Goal: Transaction & Acquisition: Purchase product/service

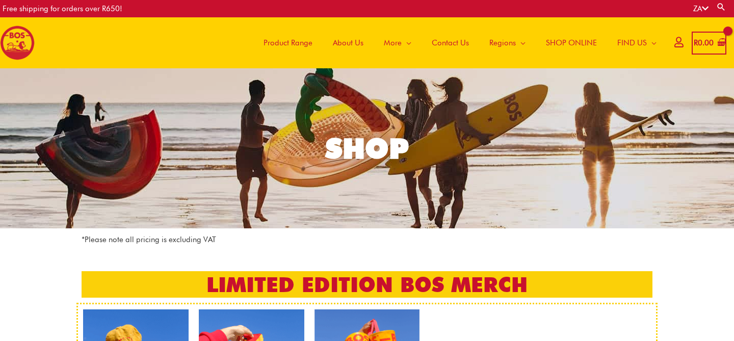
click at [564, 39] on span "SHOP ONLINE" at bounding box center [571, 43] width 51 height 31
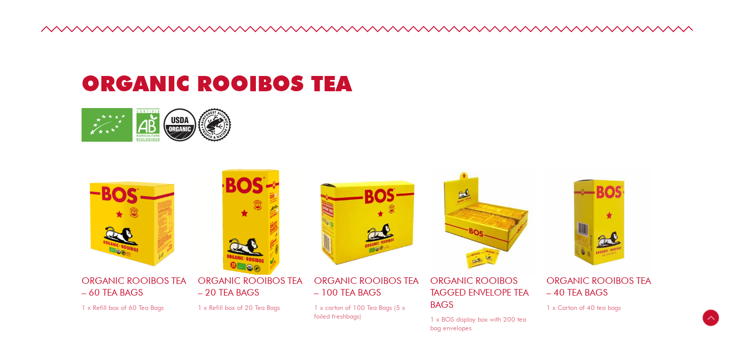
scroll to position [1007, 0]
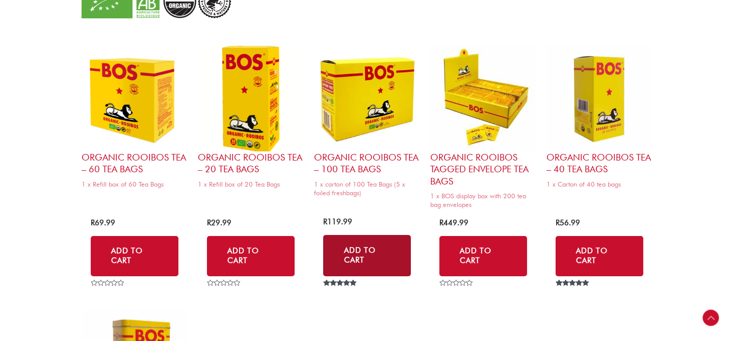
click at [361, 256] on link "Add to Cart" at bounding box center [367, 255] width 88 height 41
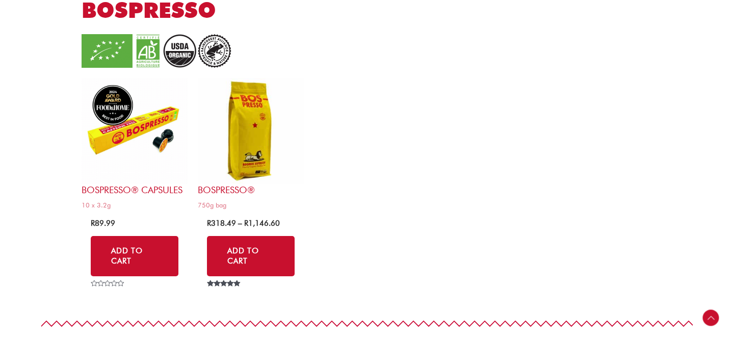
scroll to position [1974, 0]
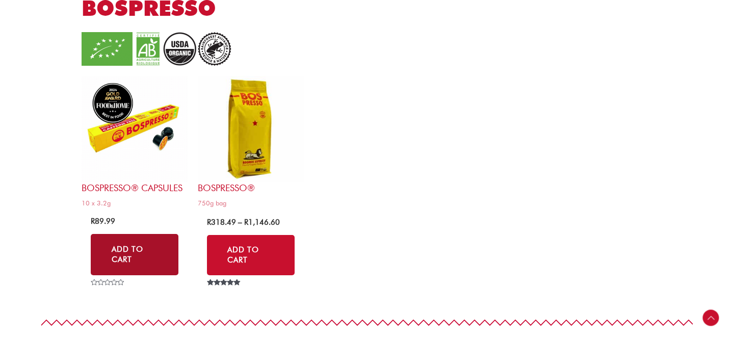
click at [128, 251] on link "Add to Cart" at bounding box center [135, 254] width 88 height 41
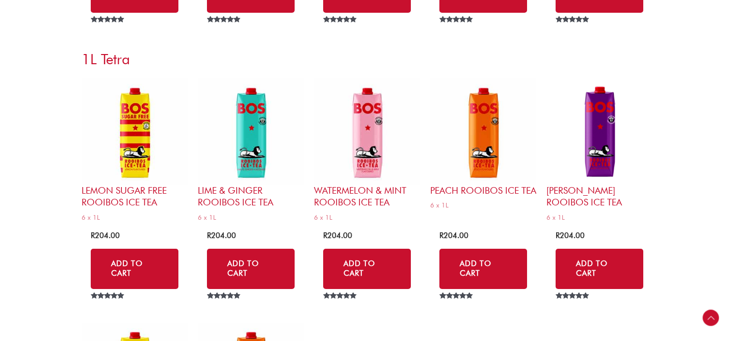
scroll to position [3701, 0]
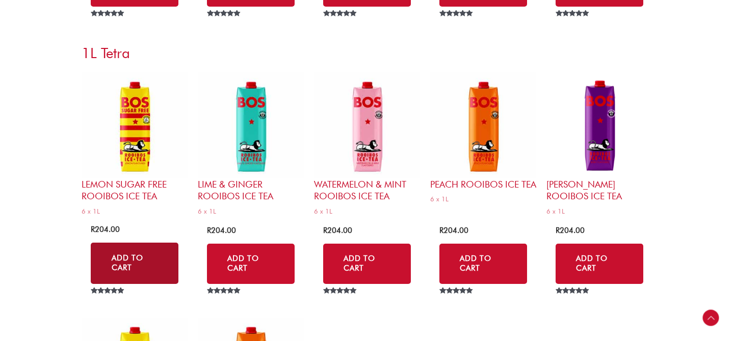
click at [129, 254] on link "Add to Cart" at bounding box center [135, 263] width 88 height 41
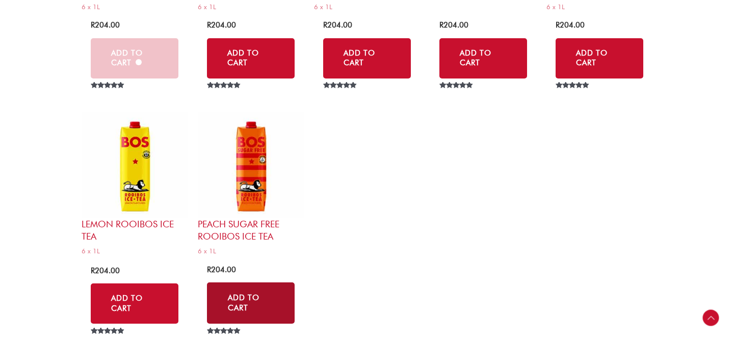
click at [255, 298] on link "Add to Cart" at bounding box center [251, 303] width 88 height 41
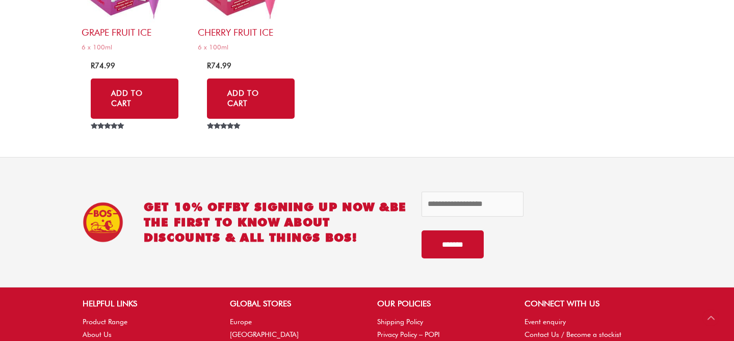
scroll to position [4931, 0]
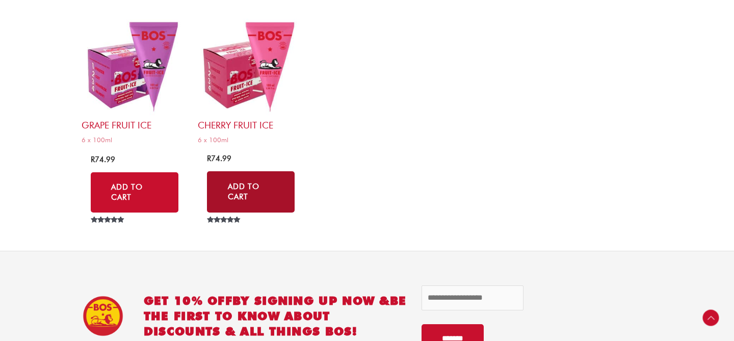
click at [248, 194] on link "Add to Cart" at bounding box center [251, 191] width 88 height 41
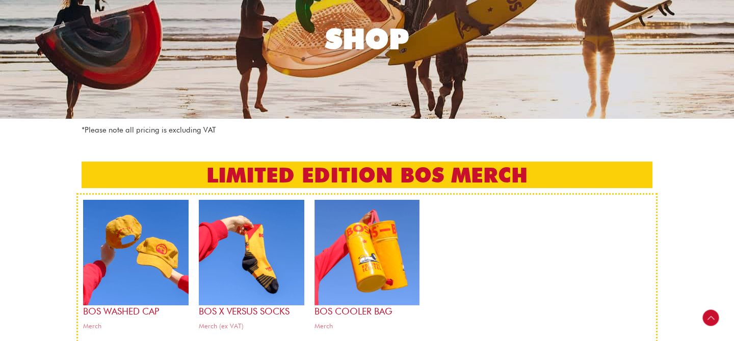
scroll to position [0, 0]
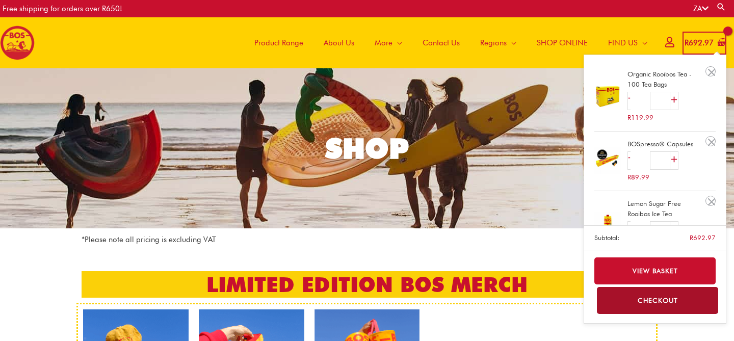
click at [693, 43] on bdi "R 692.97" at bounding box center [699, 42] width 29 height 9
click at [674, 157] on link "+" at bounding box center [675, 160] width 8 height 18
click at [674, 164] on link "+" at bounding box center [675, 160] width 8 height 18
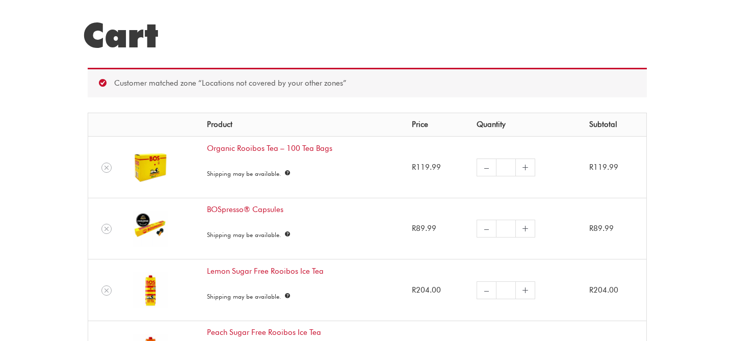
scroll to position [95, 0]
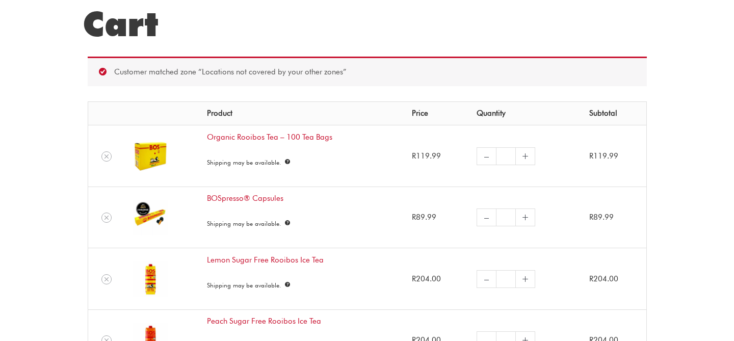
click at [525, 215] on link "+" at bounding box center [525, 218] width 19 height 18
click at [523, 217] on link "+" at bounding box center [525, 218] width 19 height 18
click at [526, 222] on link "+" at bounding box center [525, 218] width 19 height 18
click at [525, 220] on link "+" at bounding box center [525, 218] width 19 height 18
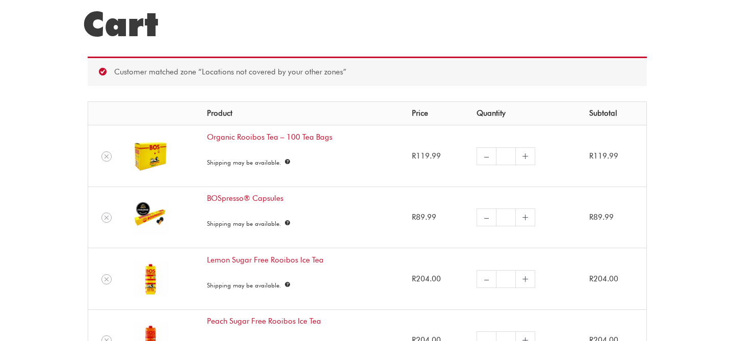
click at [522, 219] on link "+" at bounding box center [525, 218] width 19 height 18
click at [520, 217] on link "+" at bounding box center [525, 218] width 19 height 18
click at [478, 225] on link "–" at bounding box center [486, 218] width 19 height 18
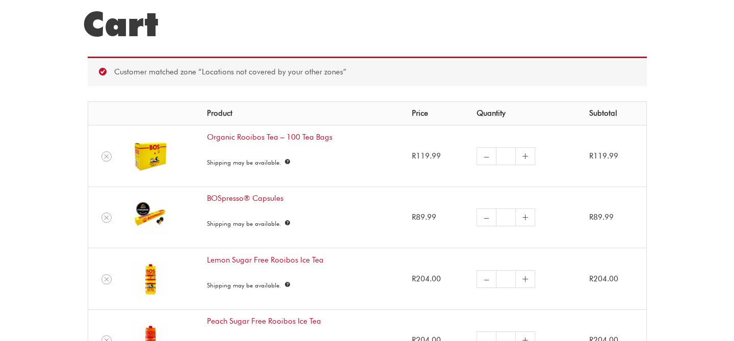
click at [479, 222] on link "–" at bounding box center [486, 218] width 19 height 18
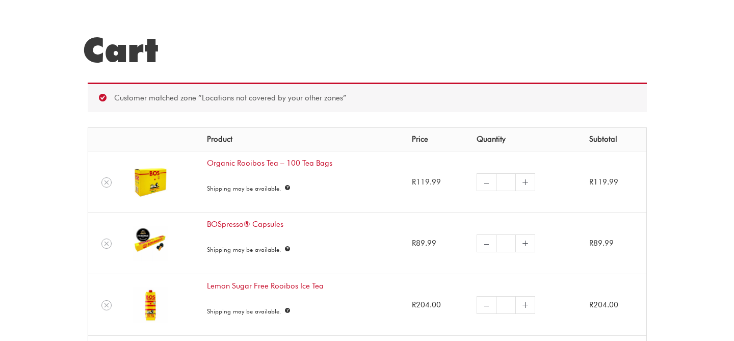
scroll to position [80, 0]
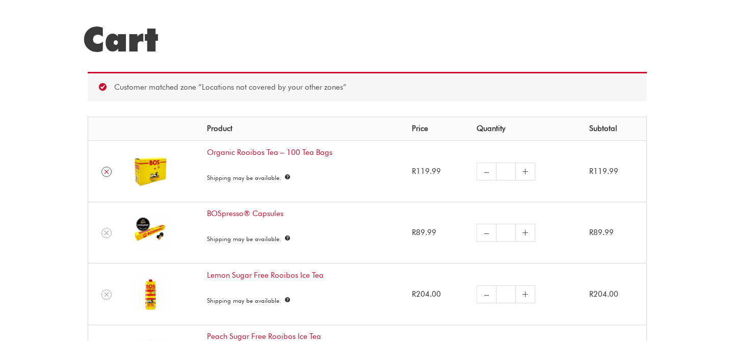
click at [105, 172] on icon "Remove Organic Rooibos Tea - 100 Tea Bags from cart" at bounding box center [106, 171] width 7 height 7
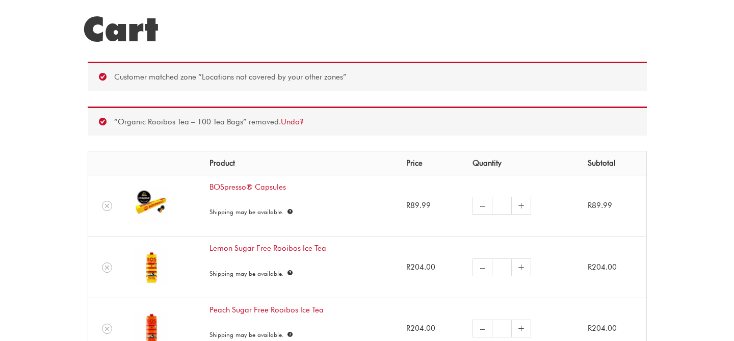
scroll to position [101, 0]
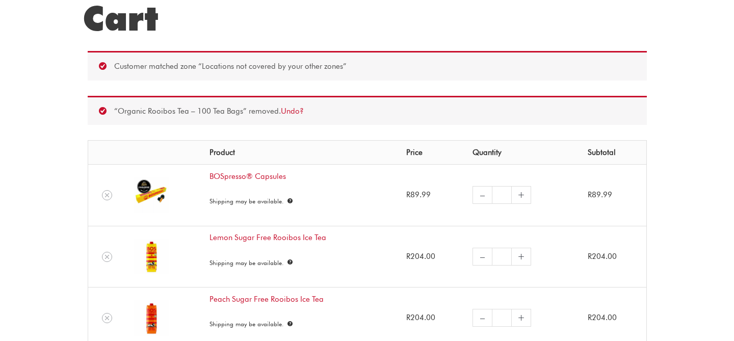
click at [518, 189] on link "+" at bounding box center [521, 195] width 19 height 18
click at [518, 197] on link "+" at bounding box center [521, 195] width 19 height 18
click at [520, 259] on link "+" at bounding box center [521, 257] width 19 height 18
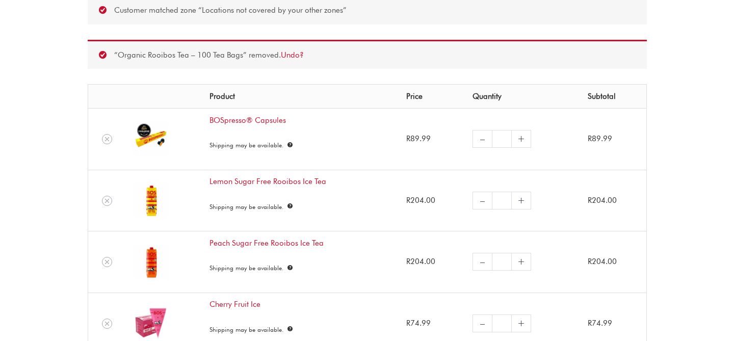
scroll to position [27, 0]
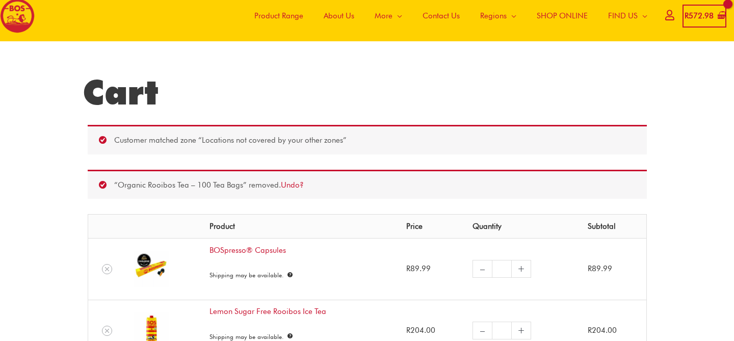
click at [546, 15] on span "SHOP ONLINE" at bounding box center [562, 16] width 51 height 31
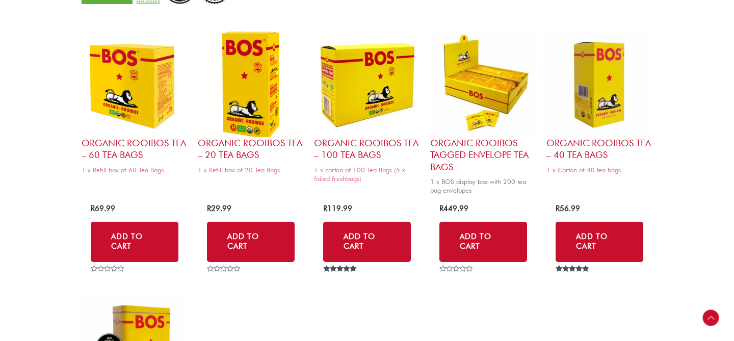
scroll to position [1023, 0]
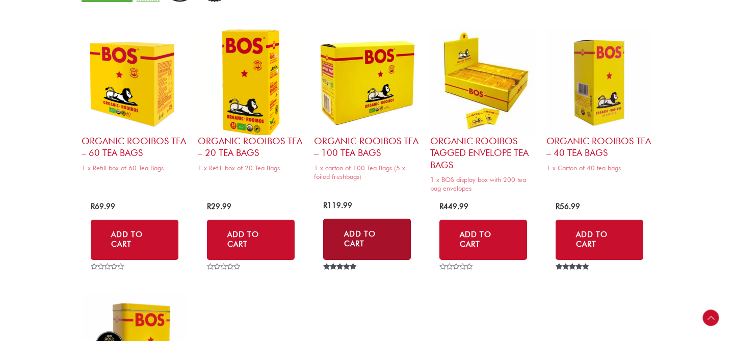
click at [371, 236] on link "Add to Cart" at bounding box center [367, 239] width 88 height 41
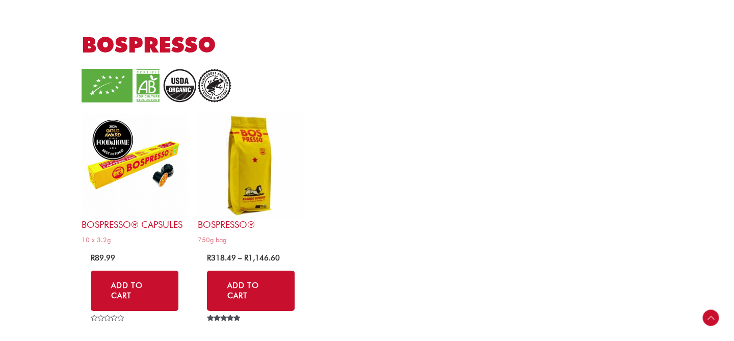
scroll to position [1963, 0]
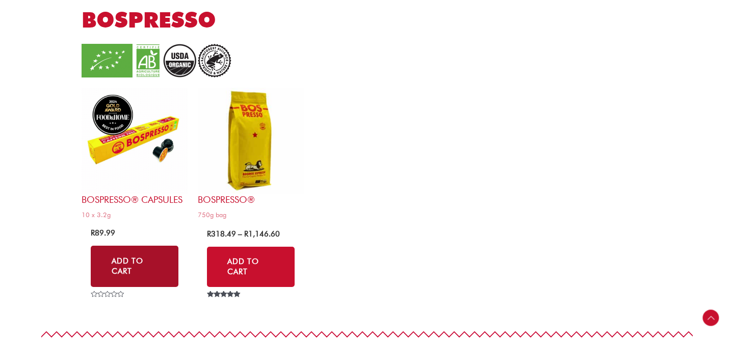
click at [143, 266] on link "Add to Cart" at bounding box center [135, 266] width 88 height 41
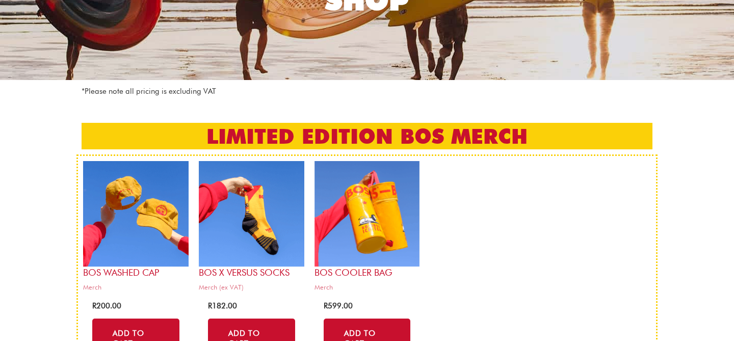
scroll to position [0, 0]
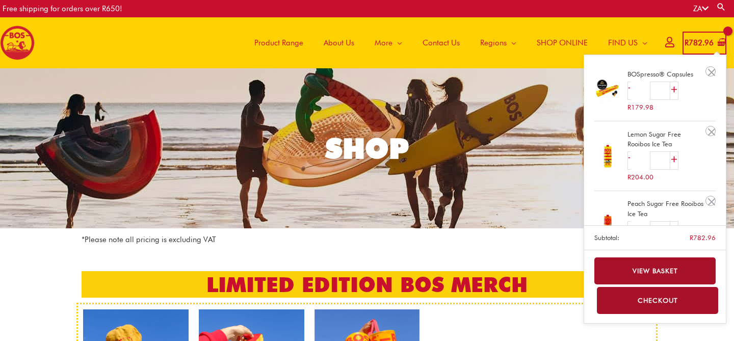
click at [614, 268] on link "View basket" at bounding box center [656, 271] width 122 height 27
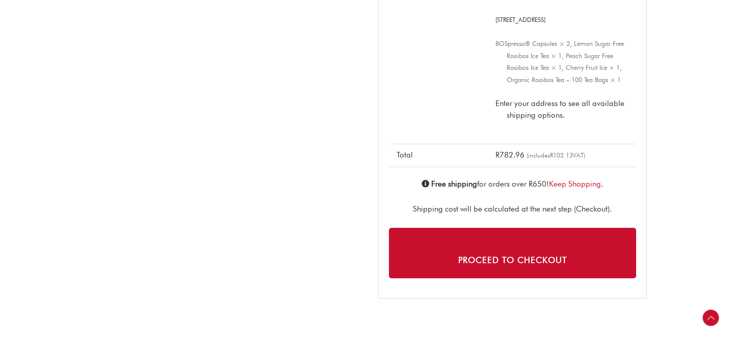
scroll to position [749, 0]
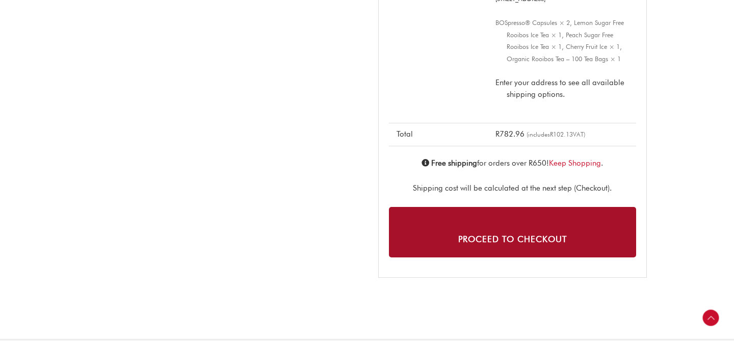
click at [554, 240] on link "Proceed to checkout" at bounding box center [512, 232] width 247 height 50
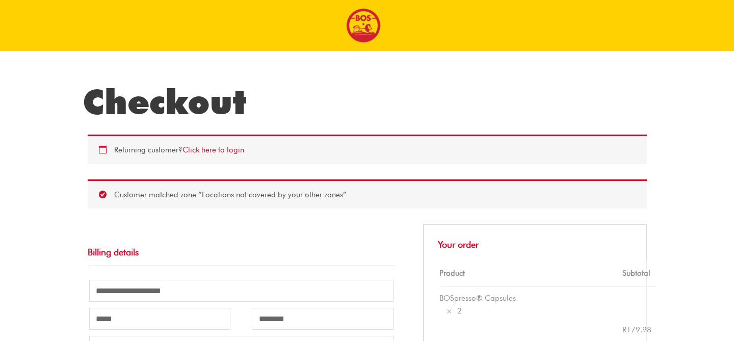
select select "**"
click at [208, 150] on link "Click here to login" at bounding box center [214, 149] width 62 height 9
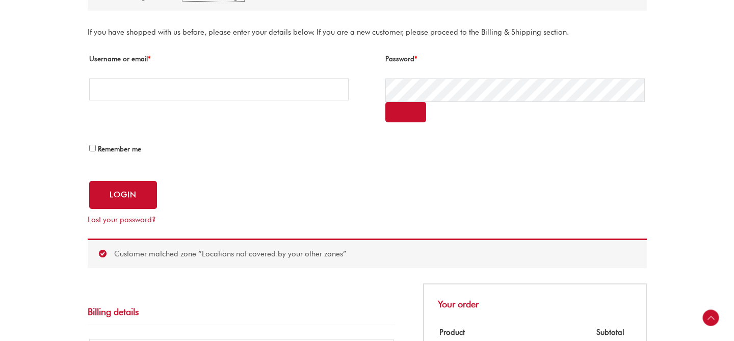
scroll to position [154, 0]
click at [207, 89] on input "Username or email * Required" at bounding box center [219, 90] width 260 height 22
type input "**********"
click at [404, 109] on button "Show password" at bounding box center [406, 112] width 41 height 20
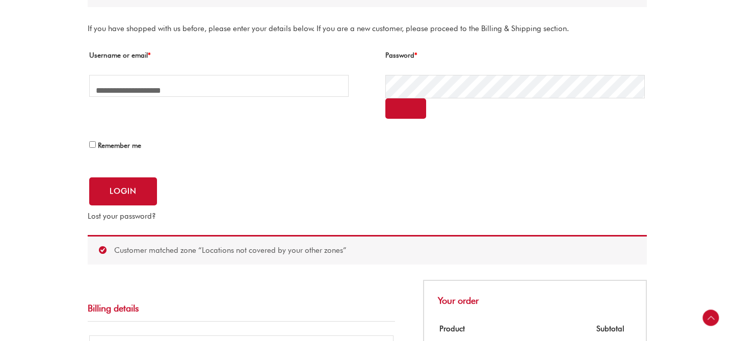
click at [124, 212] on link "Lost your password?" at bounding box center [122, 216] width 68 height 9
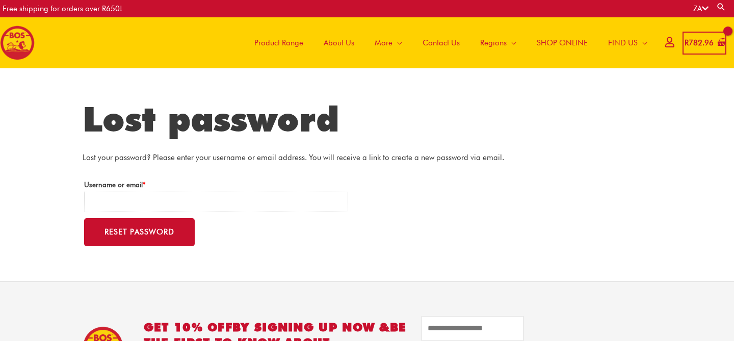
click at [128, 209] on input "Username or email * Required" at bounding box center [216, 202] width 265 height 21
type input "**********"
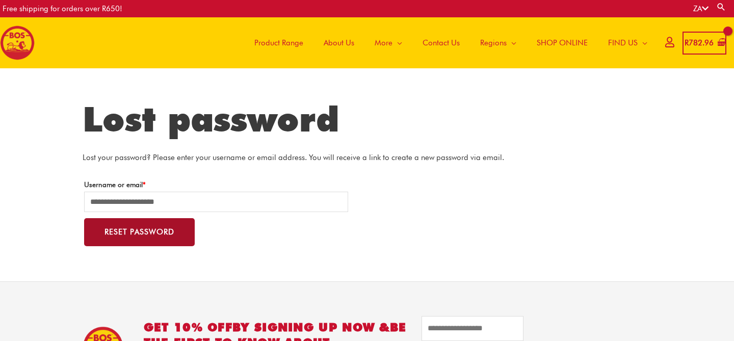
click at [156, 231] on button "Reset password" at bounding box center [139, 232] width 111 height 28
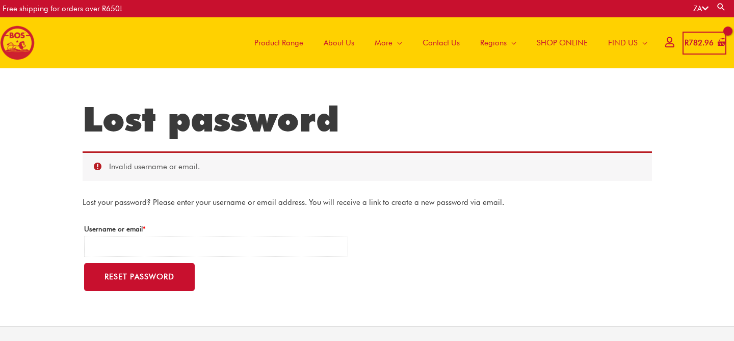
click at [163, 249] on input "Username or email * Required" at bounding box center [216, 246] width 265 height 21
type input "**********"
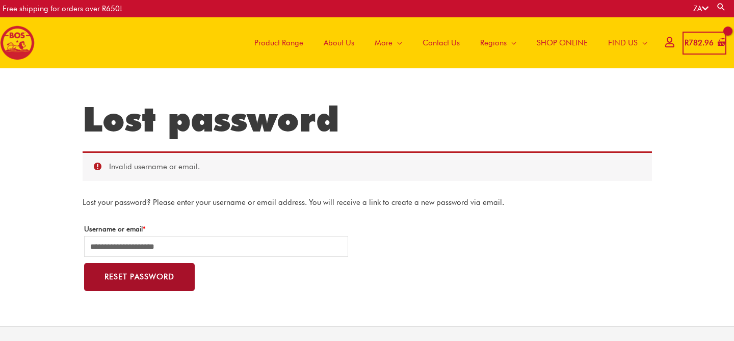
click at [166, 276] on button "Reset password" at bounding box center [139, 277] width 111 height 28
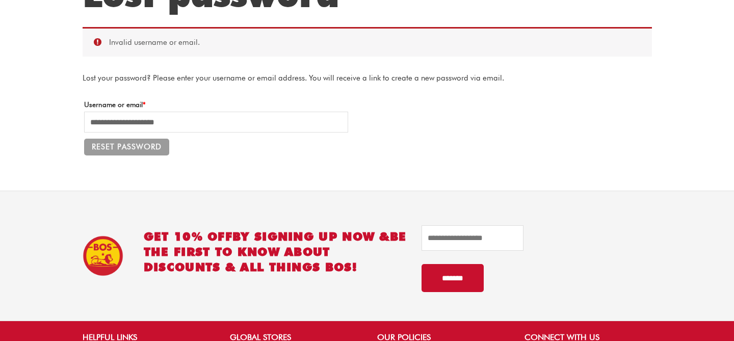
scroll to position [125, 0]
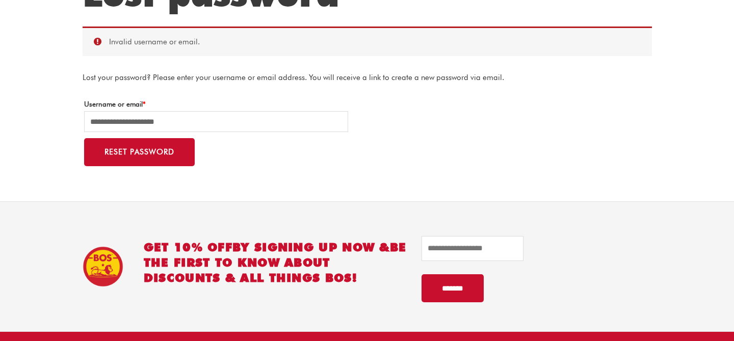
scroll to position [107, 0]
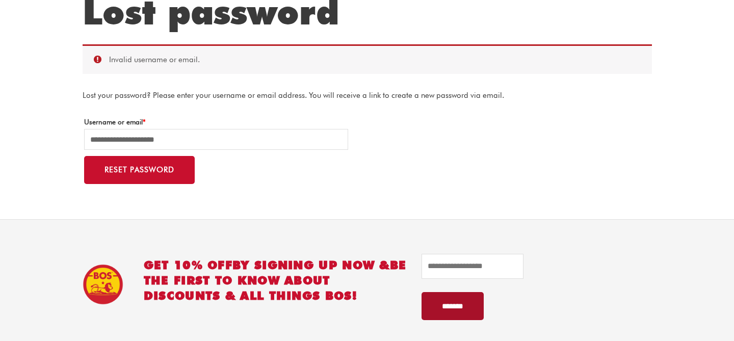
drag, startPoint x: 450, startPoint y: 309, endPoint x: 438, endPoint y: 290, distance: 21.8
click at [438, 290] on div "*******" at bounding box center [536, 291] width 228 height 85
click at [438, 308] on input "*******" at bounding box center [453, 306] width 62 height 28
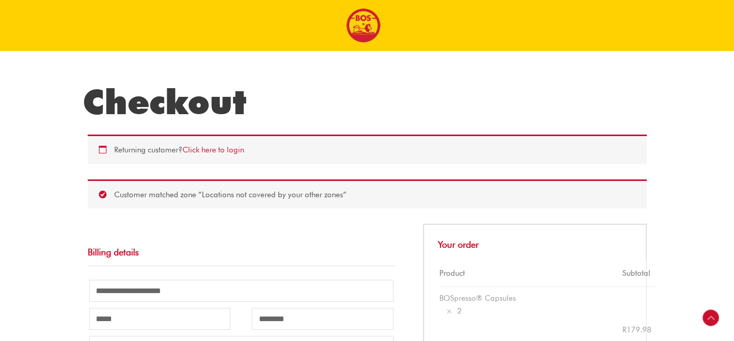
select select "**"
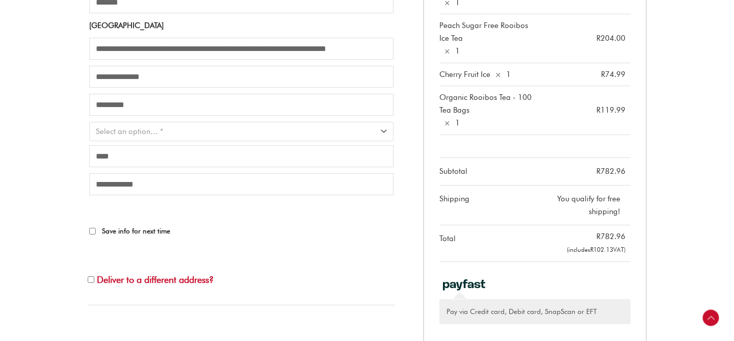
scroll to position [346, 0]
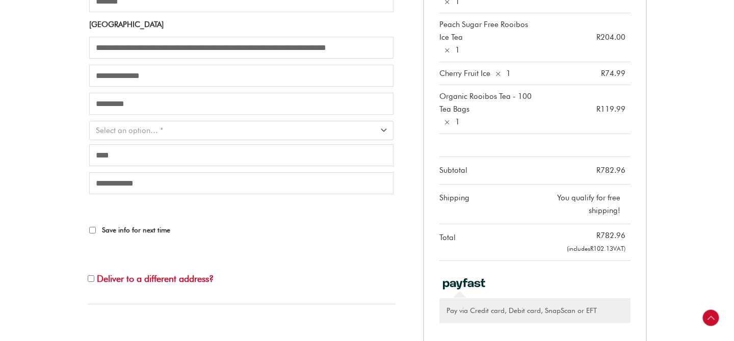
click at [88, 239] on p "Save info for next time" at bounding box center [242, 223] width 308 height 31
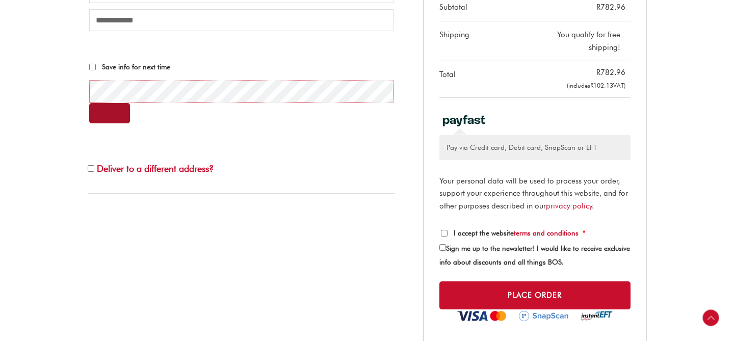
scroll to position [513, 0]
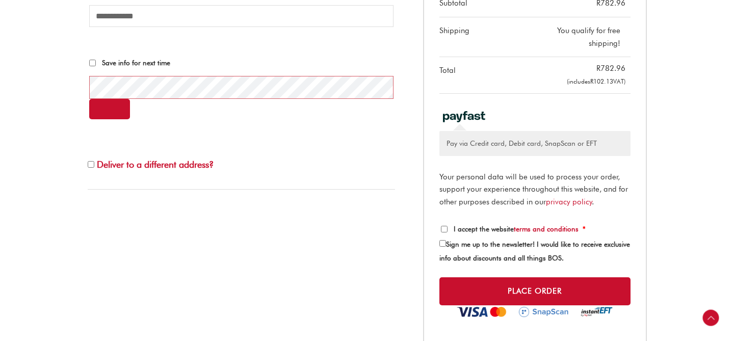
click at [440, 227] on p "I accept the website terms and conditions *" at bounding box center [535, 229] width 191 height 17
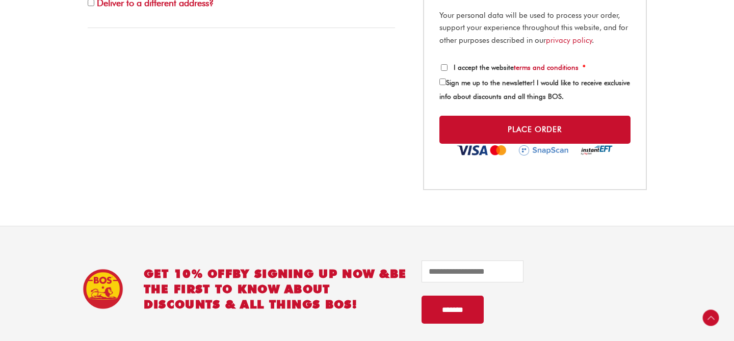
scroll to position [731, 0]
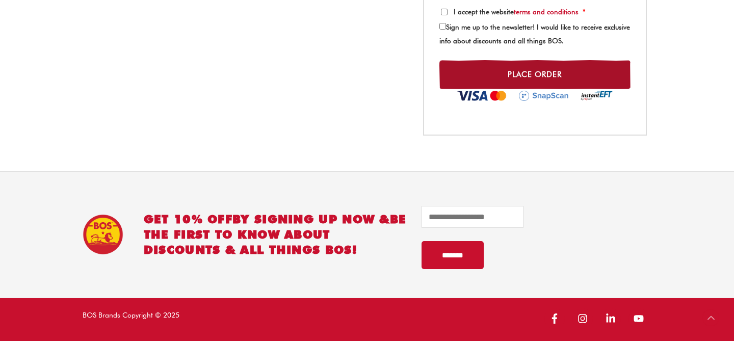
click at [478, 80] on button "Place order" at bounding box center [535, 74] width 191 height 29
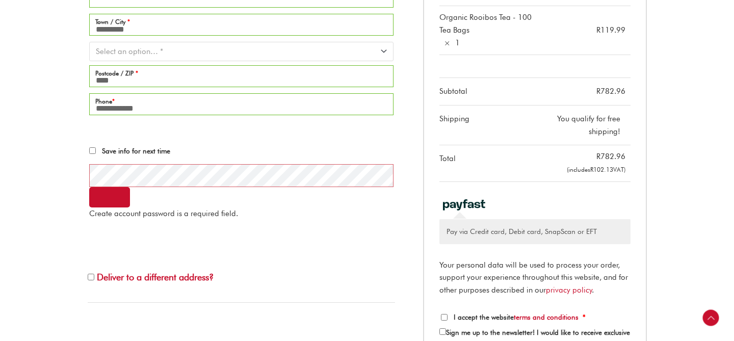
scroll to position [426, 0]
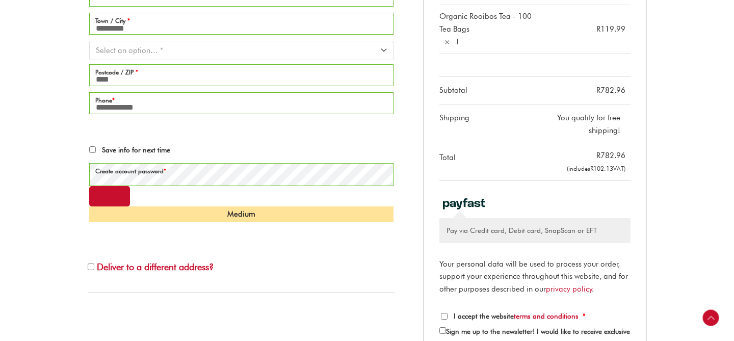
click at [160, 222] on div "Medium" at bounding box center [241, 215] width 304 height 16
click at [115, 207] on button "Show password" at bounding box center [109, 196] width 41 height 20
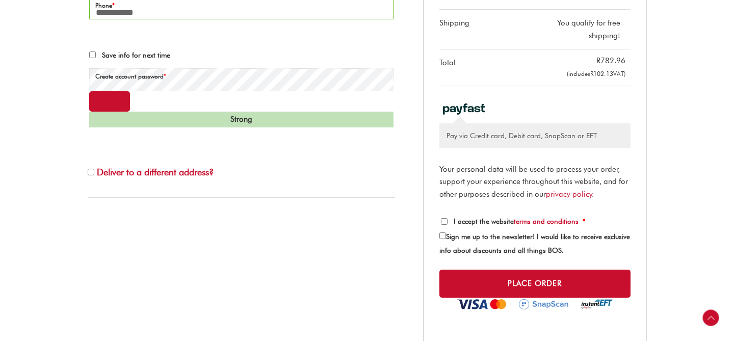
scroll to position [523, 0]
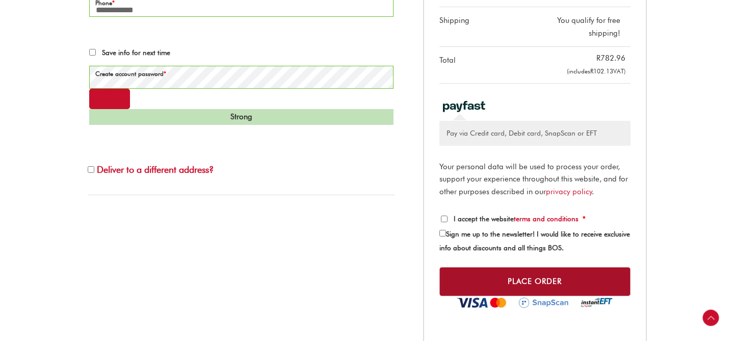
click at [487, 276] on button "Place order" at bounding box center [535, 281] width 191 height 29
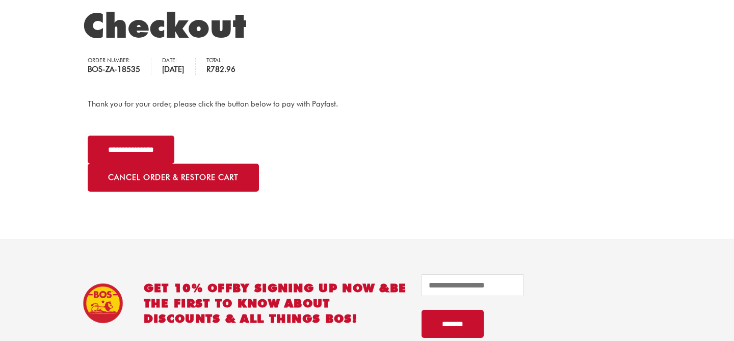
scroll to position [87, 0]
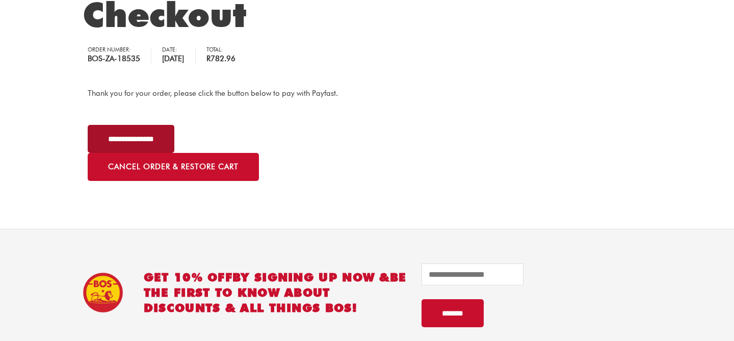
click at [161, 137] on input "**********" at bounding box center [131, 139] width 87 height 28
